Goal: Information Seeking & Learning: Learn about a topic

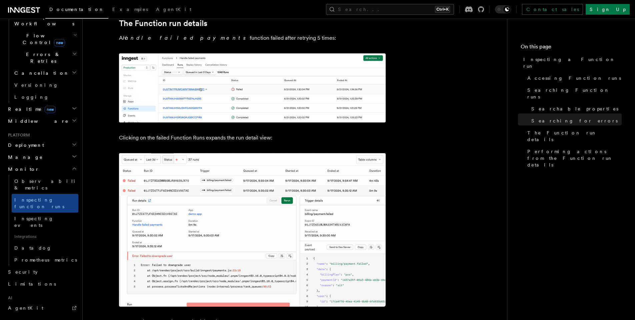
scroll to position [240, 0]
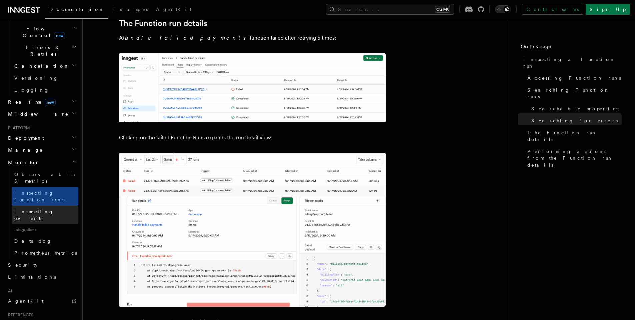
click at [48, 209] on span "Inspecting events" at bounding box center [33, 215] width 39 height 12
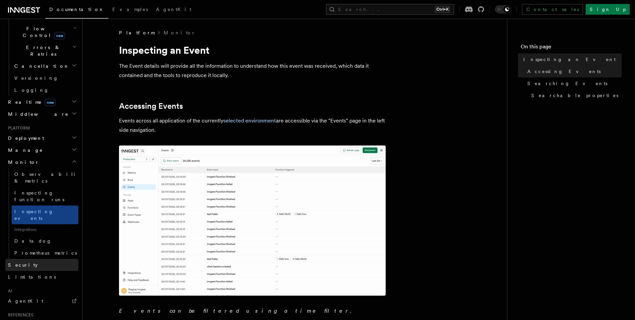
click at [51, 259] on link "Security" at bounding box center [41, 265] width 73 height 12
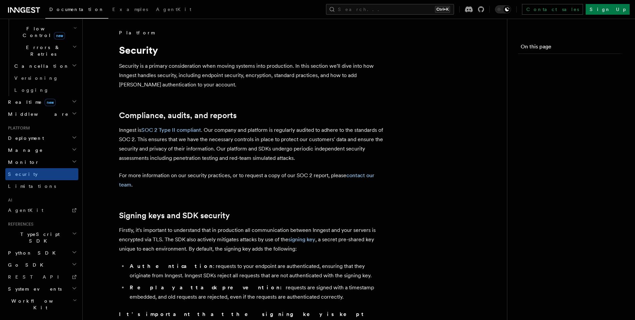
scroll to position [214, 0]
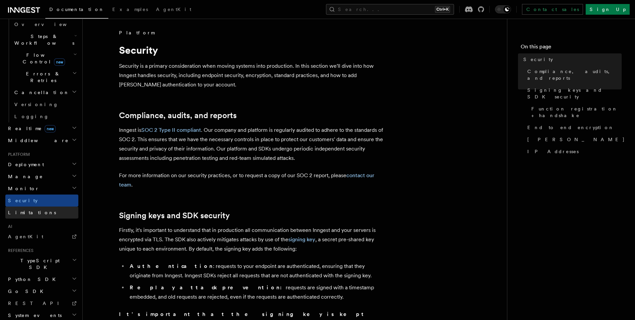
click at [44, 206] on link "Limitations" at bounding box center [41, 212] width 73 height 12
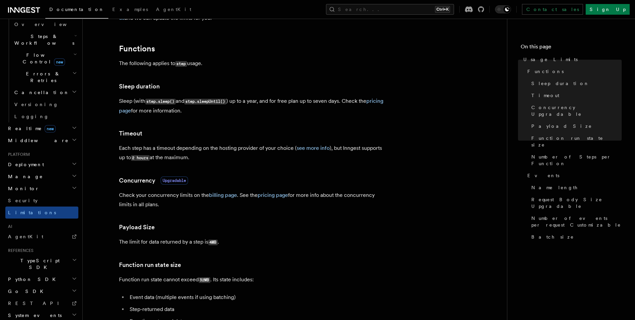
scroll to position [160, 0]
